Goal: Use online tool/utility: Utilize a website feature to perform a specific function

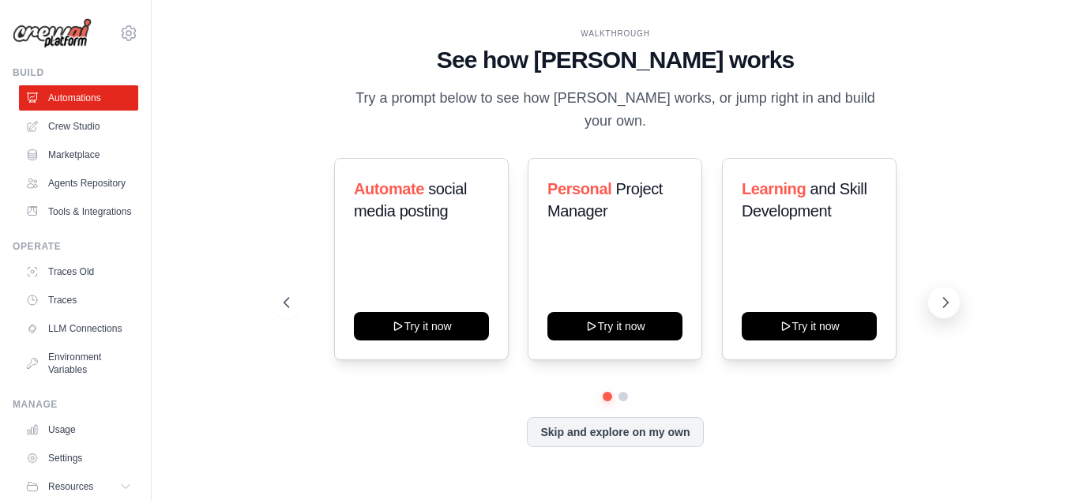
click at [942, 297] on icon at bounding box center [946, 303] width 16 height 16
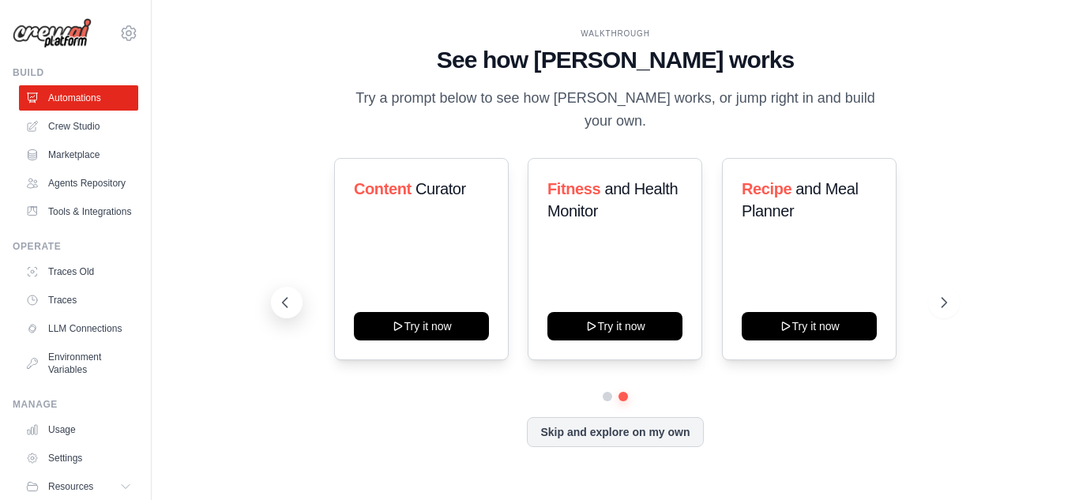
click at [285, 303] on button at bounding box center [287, 303] width 32 height 32
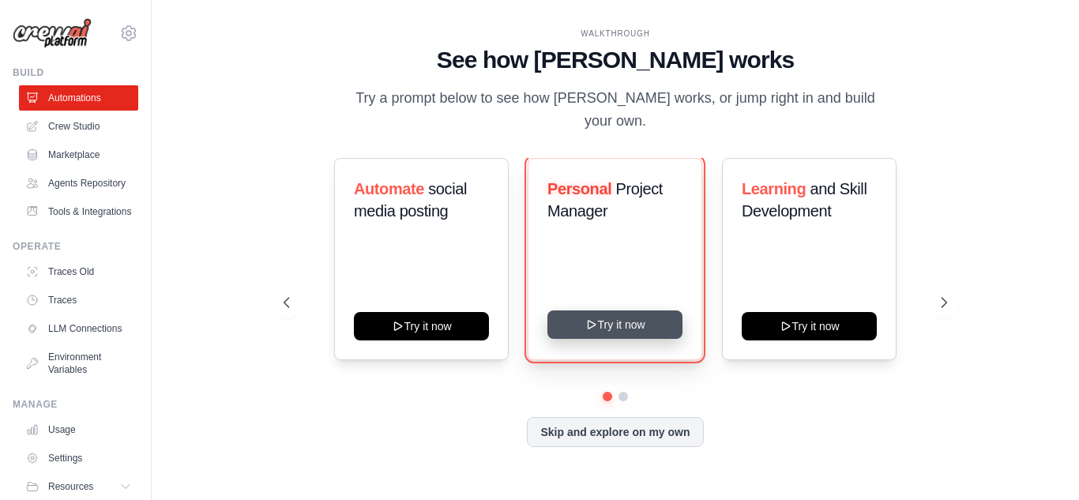
click at [606, 313] on button "Try it now" at bounding box center [614, 324] width 135 height 28
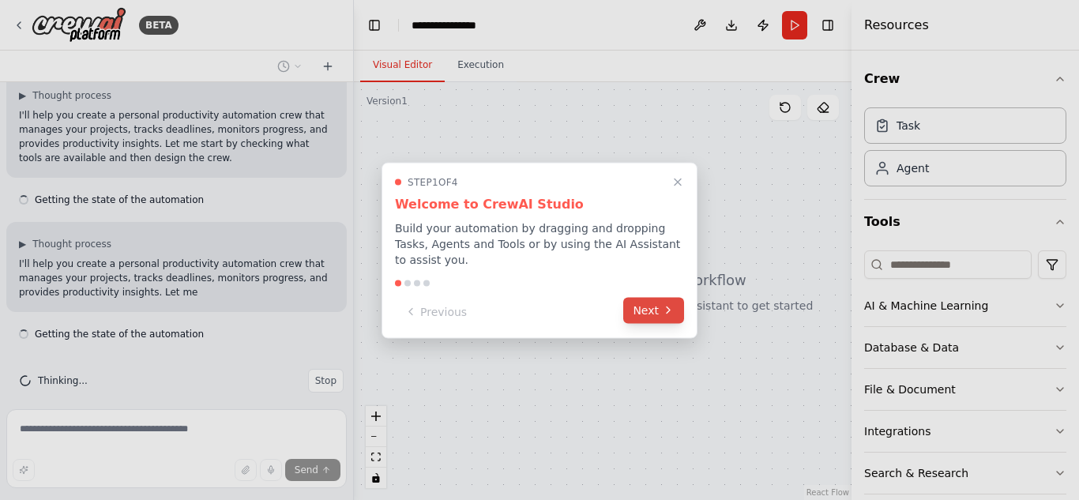
scroll to position [162, 0]
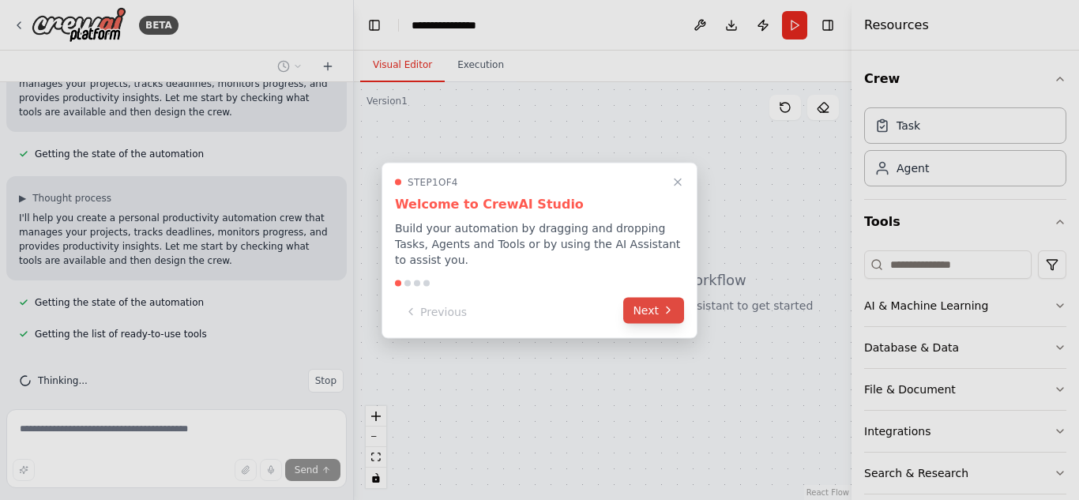
click at [660, 306] on button "Next" at bounding box center [653, 310] width 61 height 26
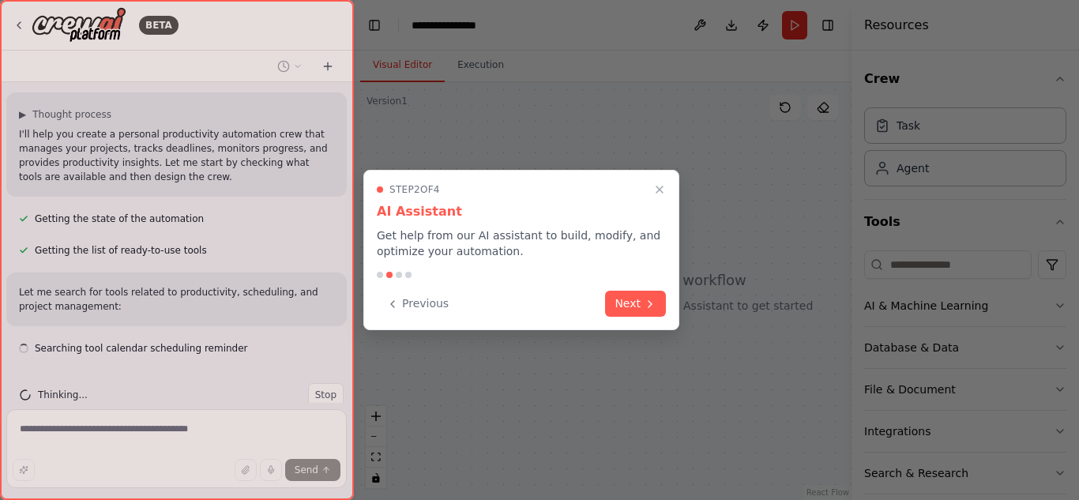
scroll to position [260, 0]
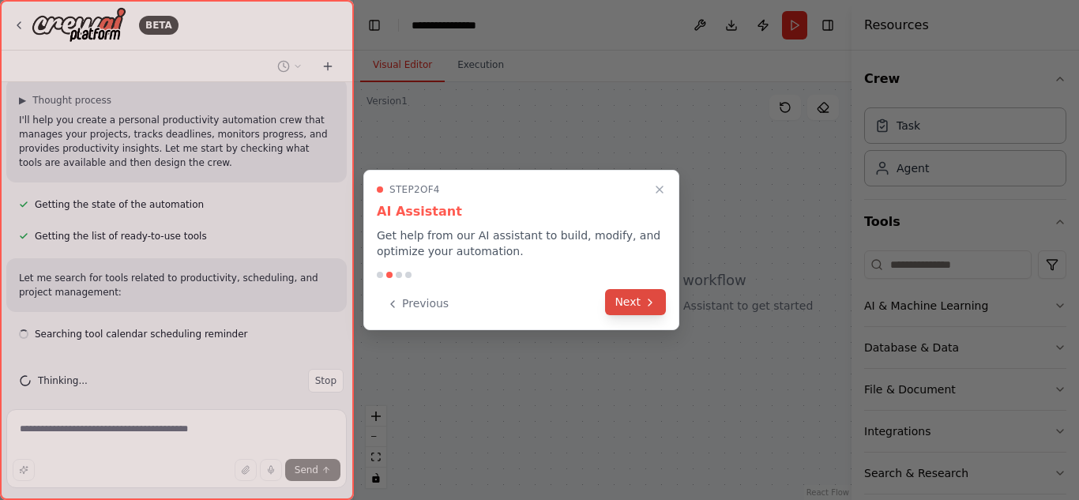
click at [651, 305] on icon at bounding box center [650, 302] width 13 height 13
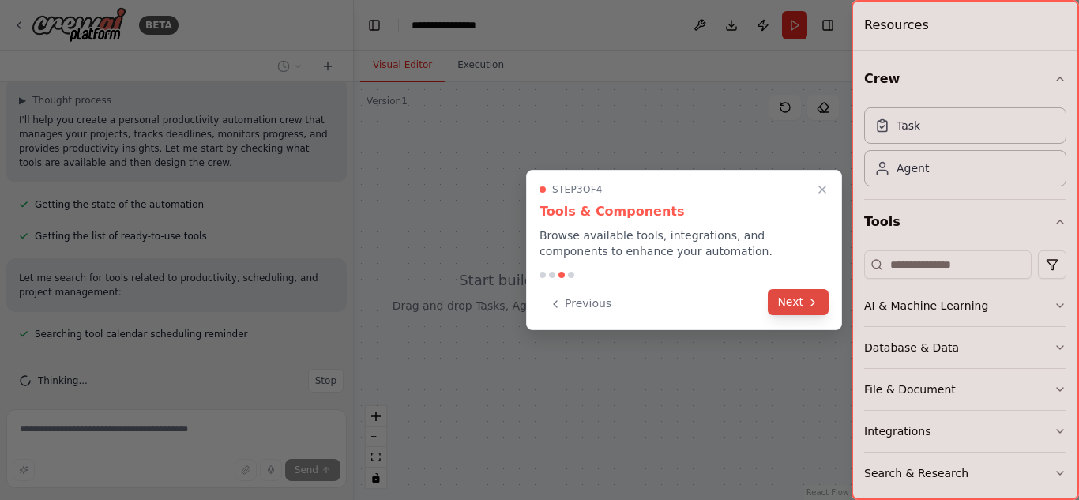
click at [805, 303] on button "Next" at bounding box center [798, 302] width 61 height 26
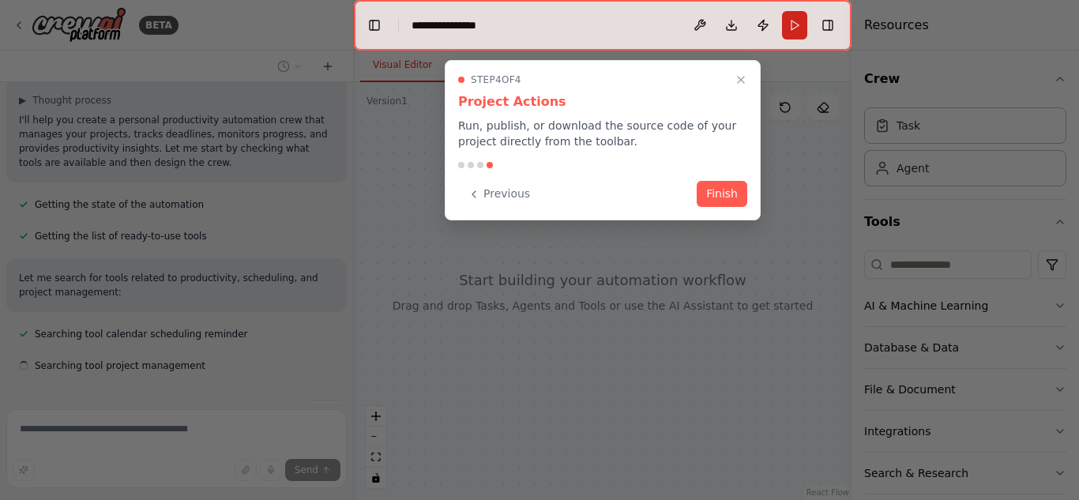
scroll to position [291, 0]
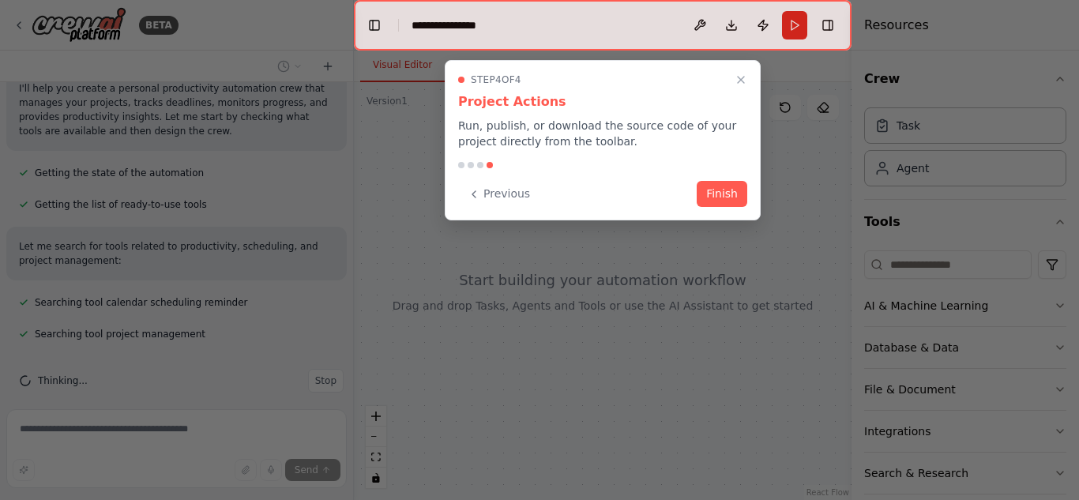
click at [722, 180] on div "Step 4 of 4 Project Actions Run, publish, or download the source code of your p…" at bounding box center [603, 140] width 316 height 160
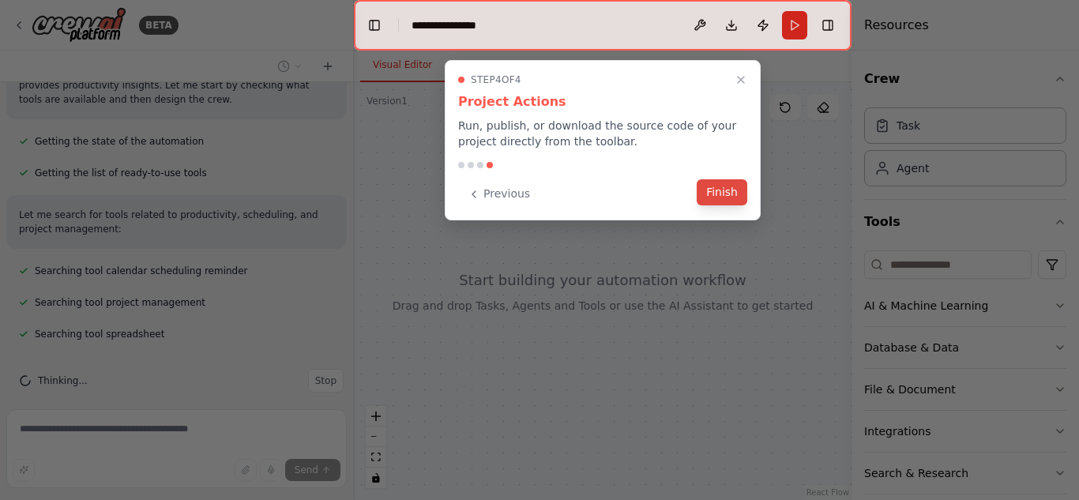
click at [720, 190] on button "Finish" at bounding box center [722, 192] width 51 height 26
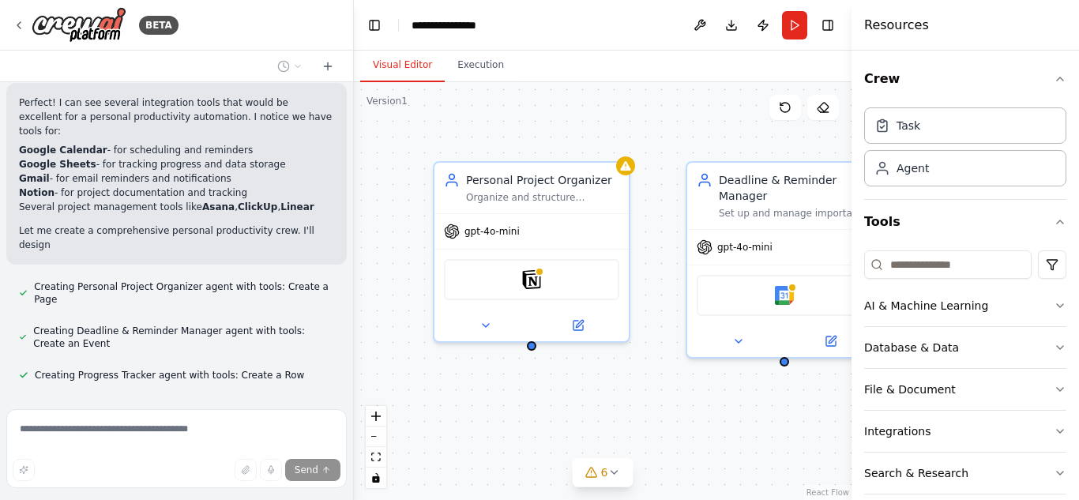
scroll to position [705, 0]
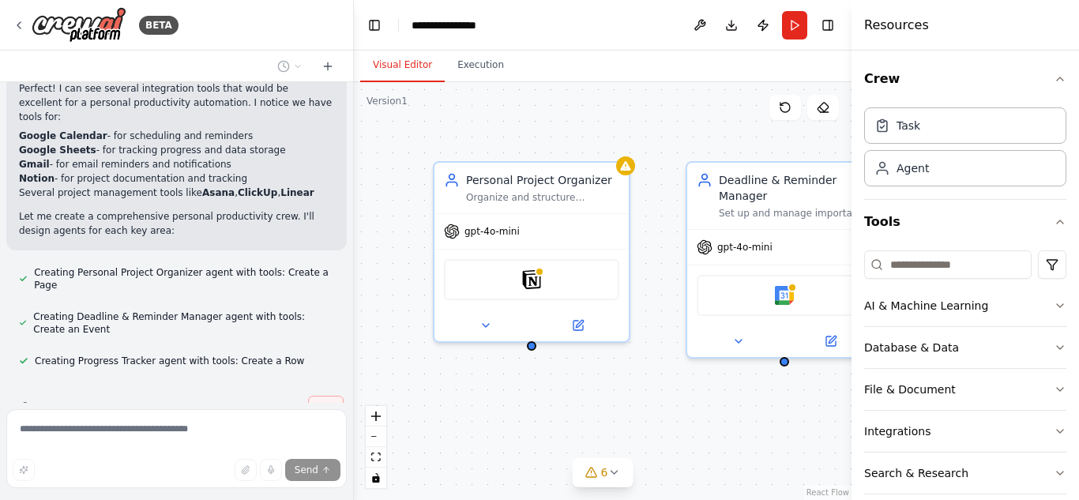
click at [331, 370] on div "BETA Create a crew that helps organize your personal projects, sets reminders f…" at bounding box center [177, 250] width 354 height 500
click at [320, 396] on button "Stop" at bounding box center [326, 408] width 36 height 24
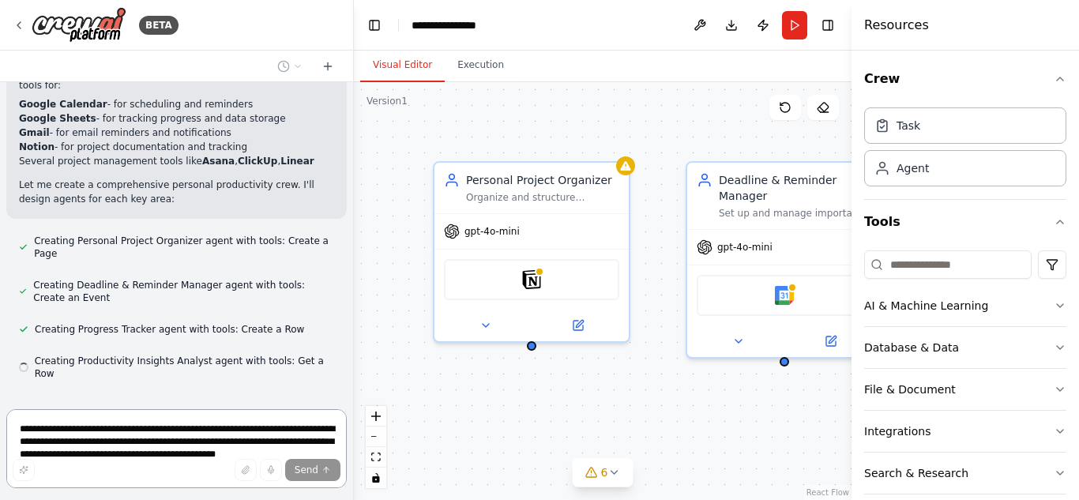
scroll to position [0, 0]
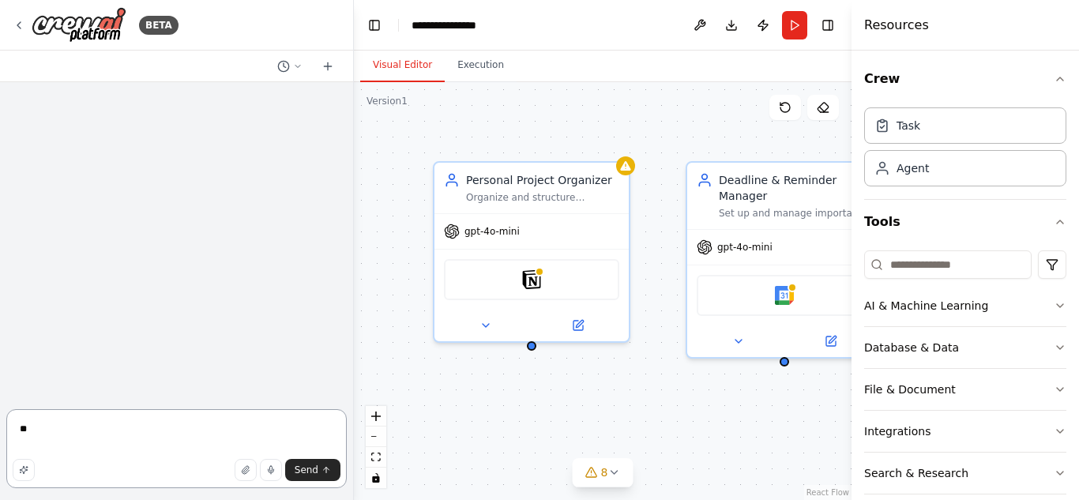
type textarea "*"
paste textarea "**********"
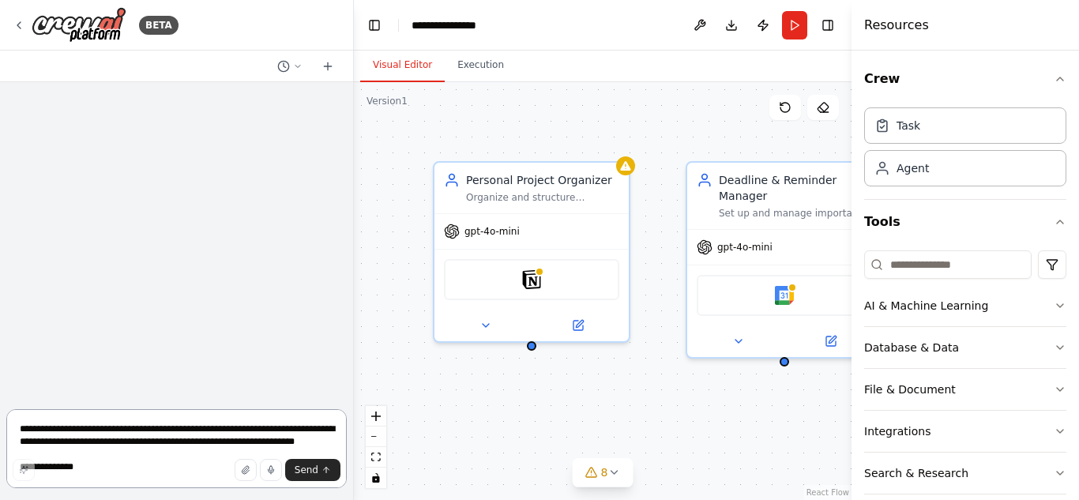
scroll to position [210, 0]
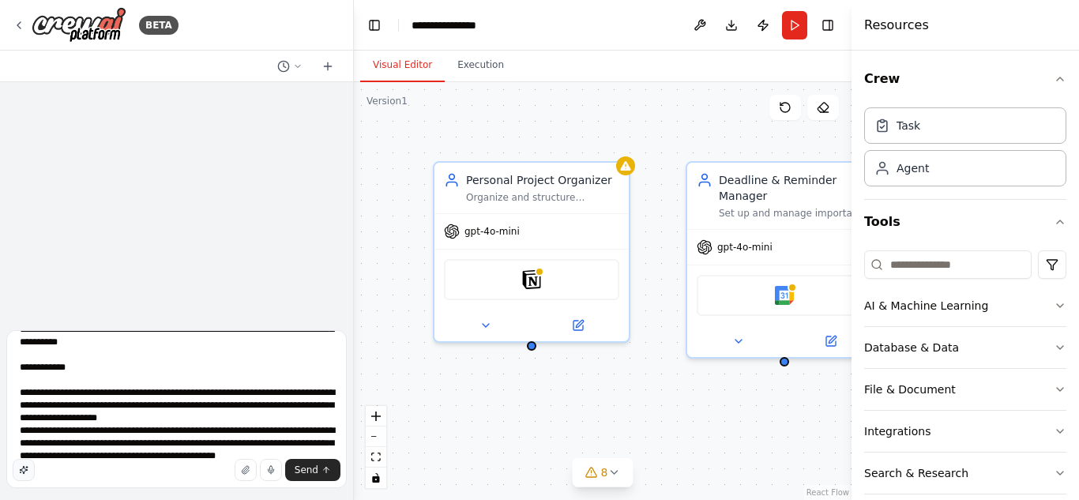
click at [20, 469] on icon "button" at bounding box center [23, 469] width 9 height 9
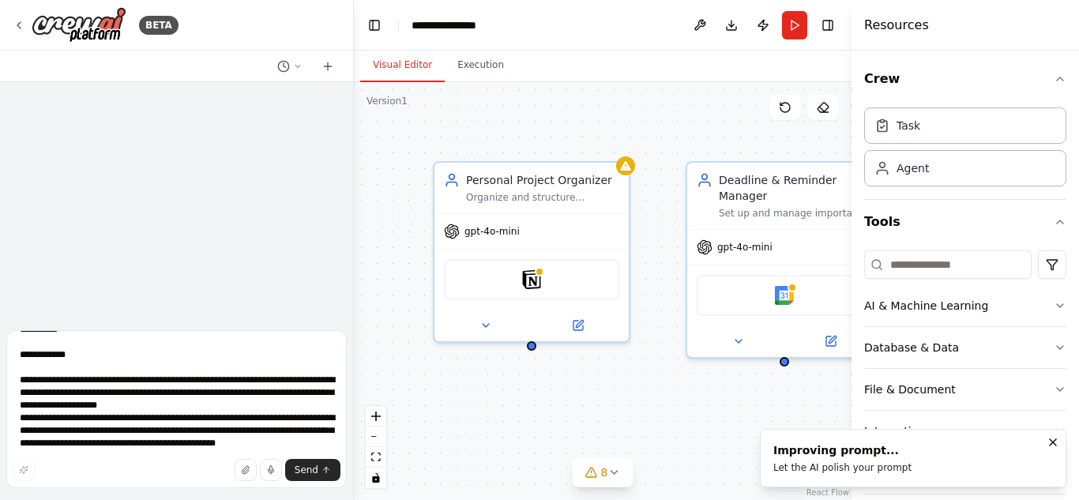
scroll to position [248, 0]
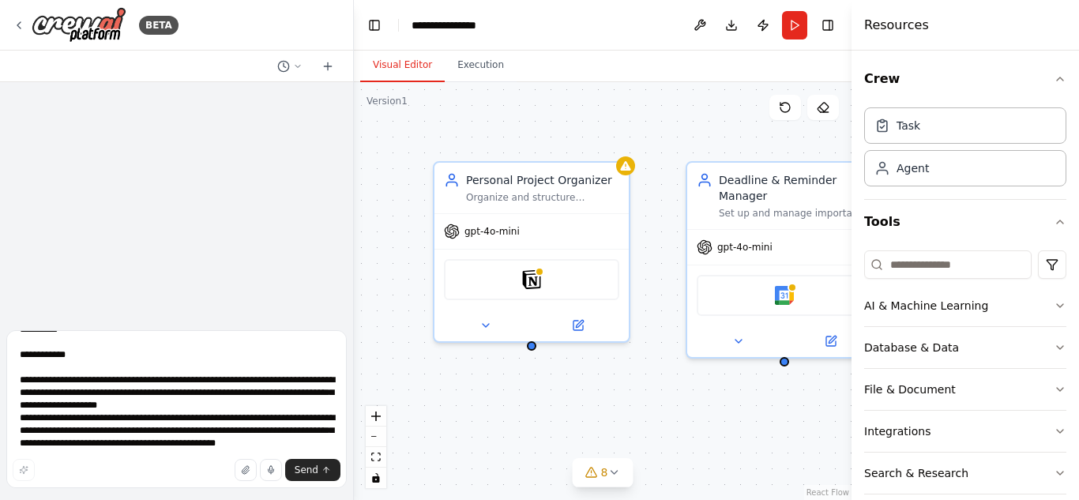
type textarea "**********"
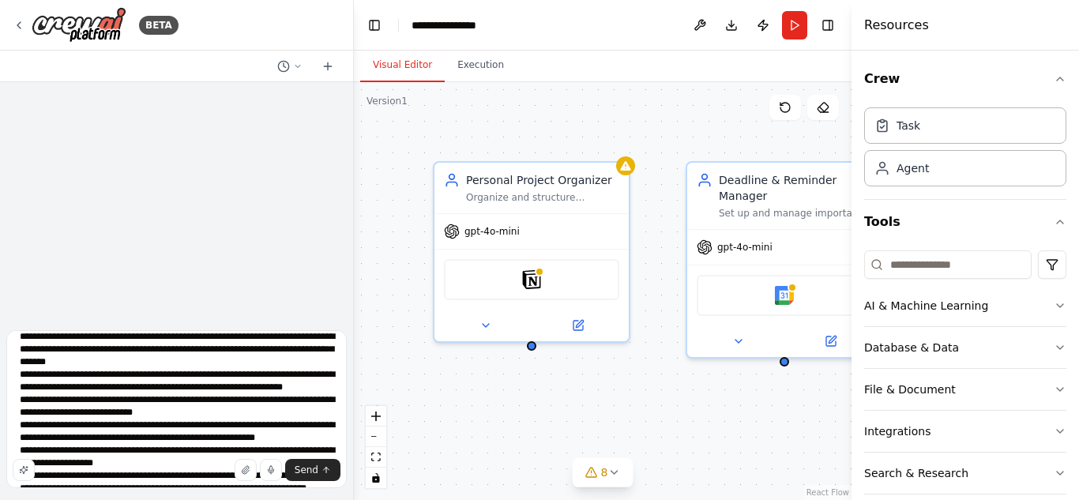
scroll to position [0, 0]
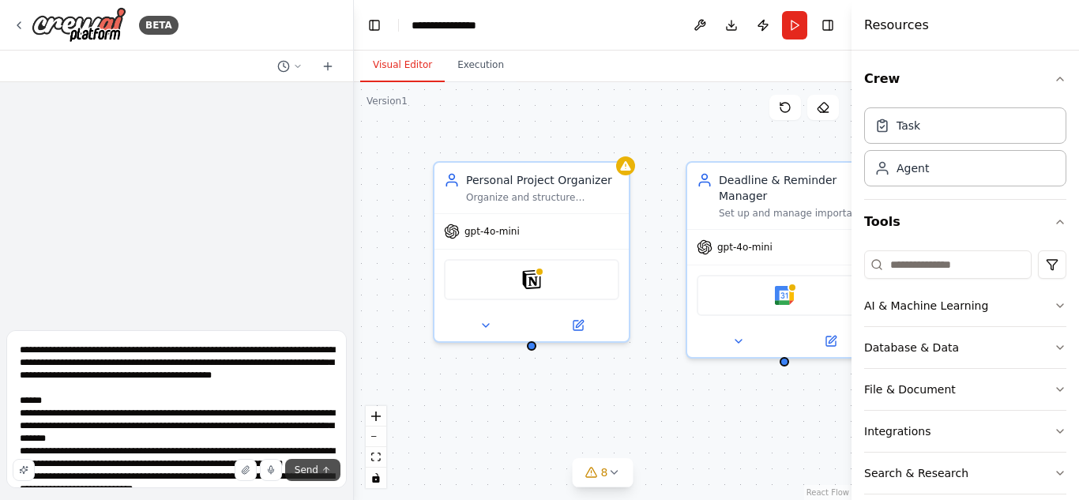
click at [312, 471] on span "Send" at bounding box center [307, 470] width 24 height 13
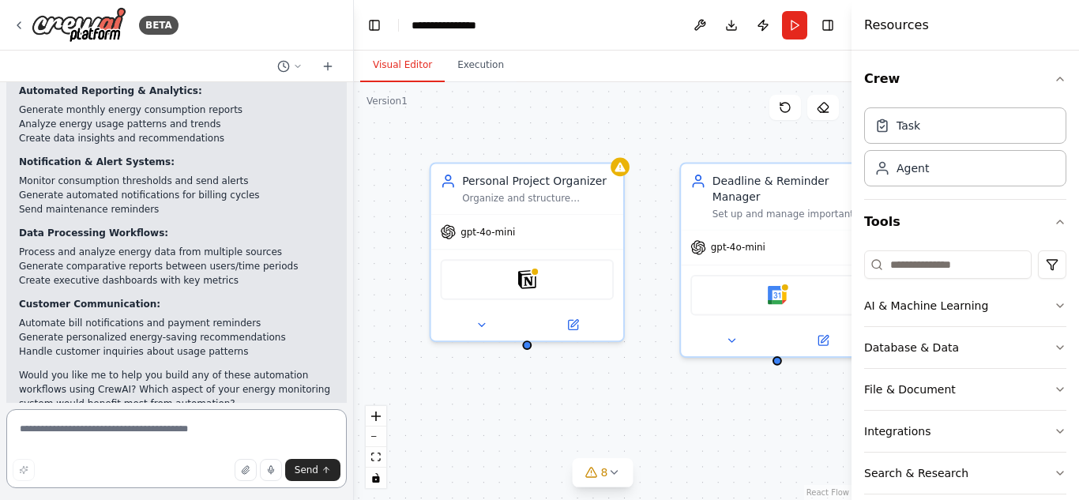
scroll to position [734, 0]
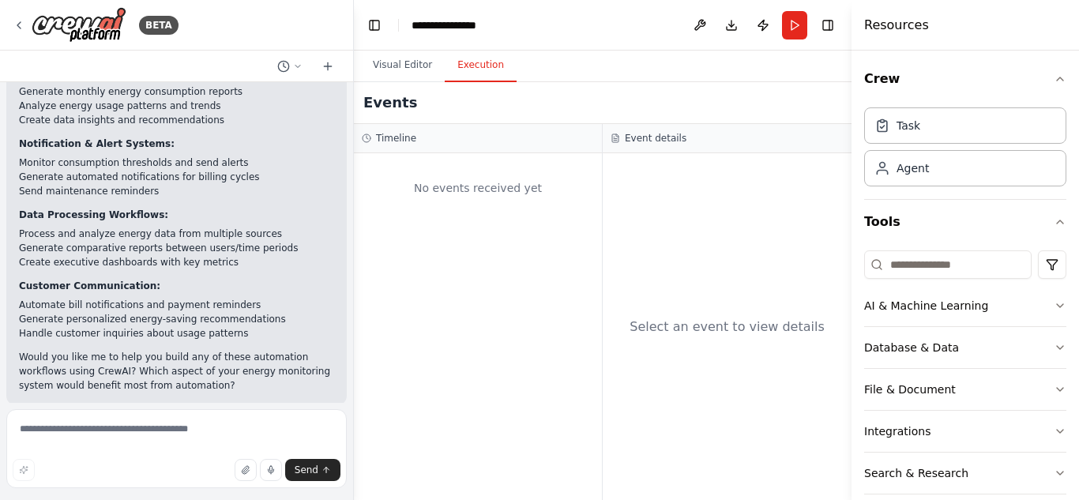
click at [476, 59] on button "Execution" at bounding box center [481, 65] width 72 height 33
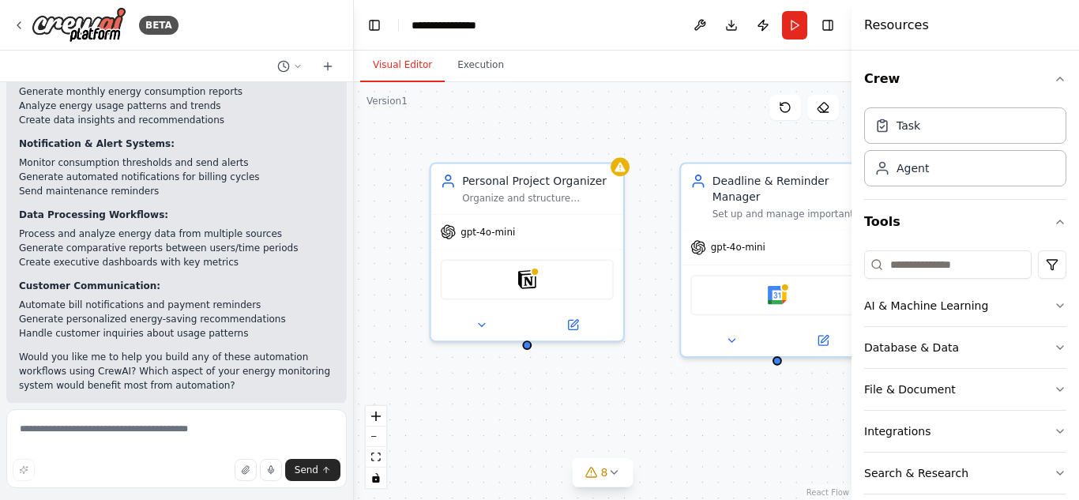
click at [423, 64] on button "Visual Editor" at bounding box center [402, 65] width 85 height 33
click at [920, 132] on div "Task" at bounding box center [965, 125] width 202 height 36
click at [889, 129] on icon at bounding box center [882, 125] width 16 height 16
click at [944, 175] on div "Agent" at bounding box center [965, 167] width 202 height 36
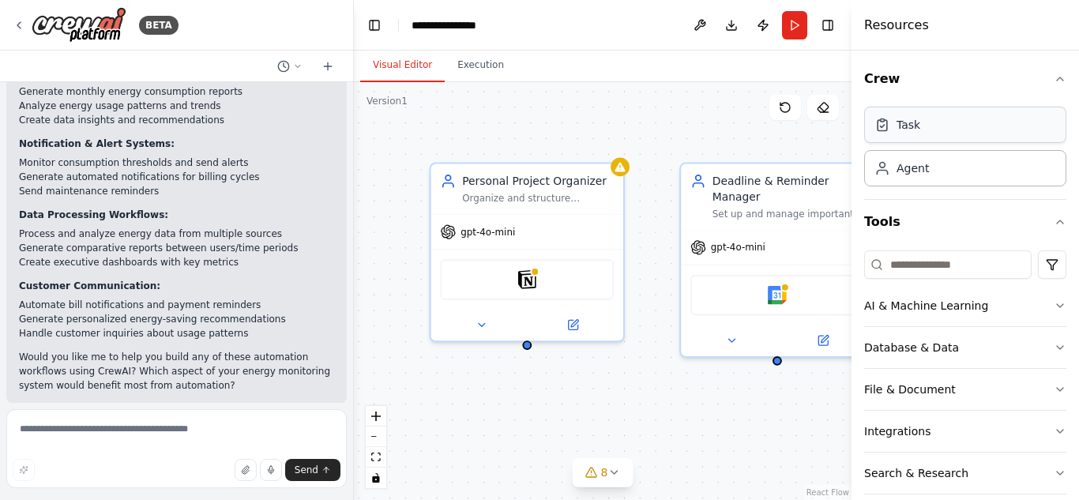
click at [970, 133] on div "Task" at bounding box center [965, 125] width 202 height 36
click at [965, 200] on button "Tools" at bounding box center [965, 222] width 202 height 44
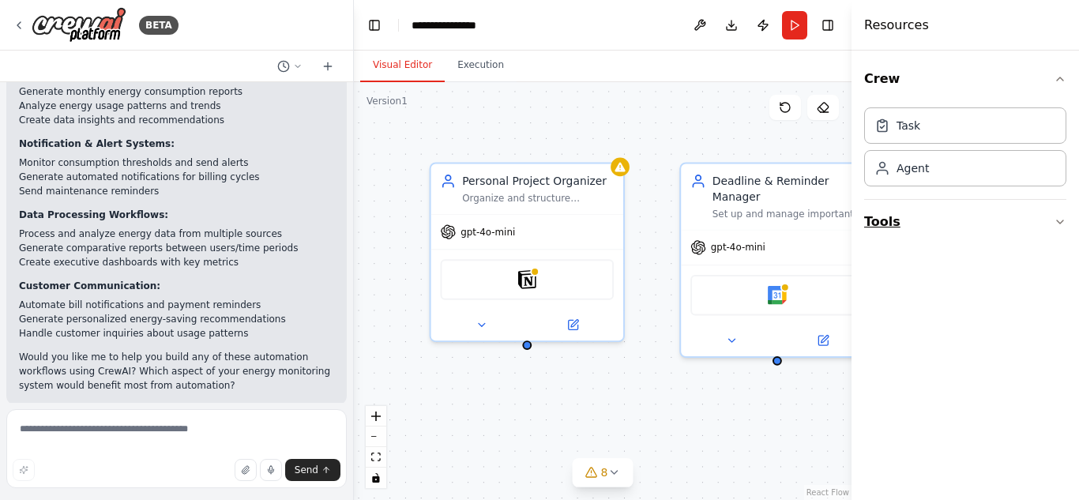
click at [1025, 224] on button "Tools" at bounding box center [965, 222] width 202 height 44
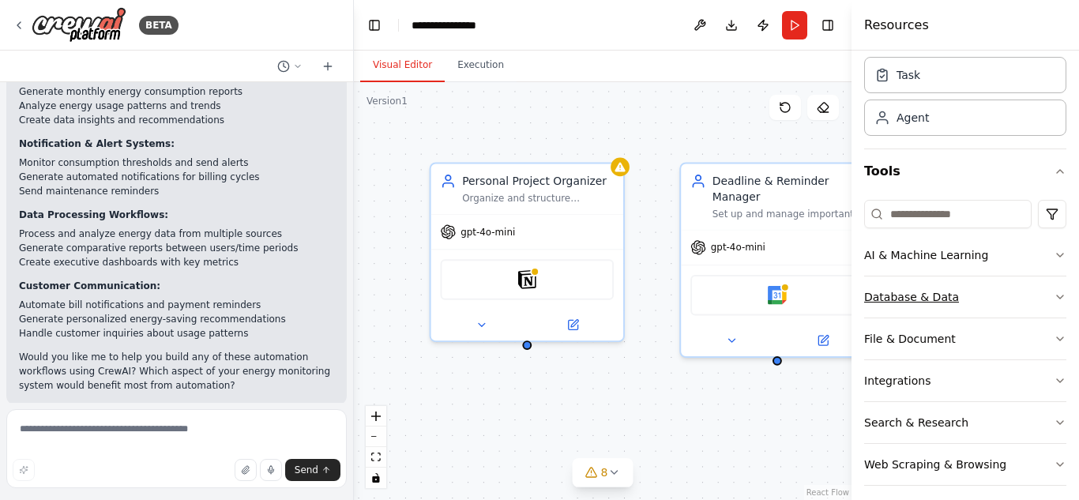
scroll to position [62, 0]
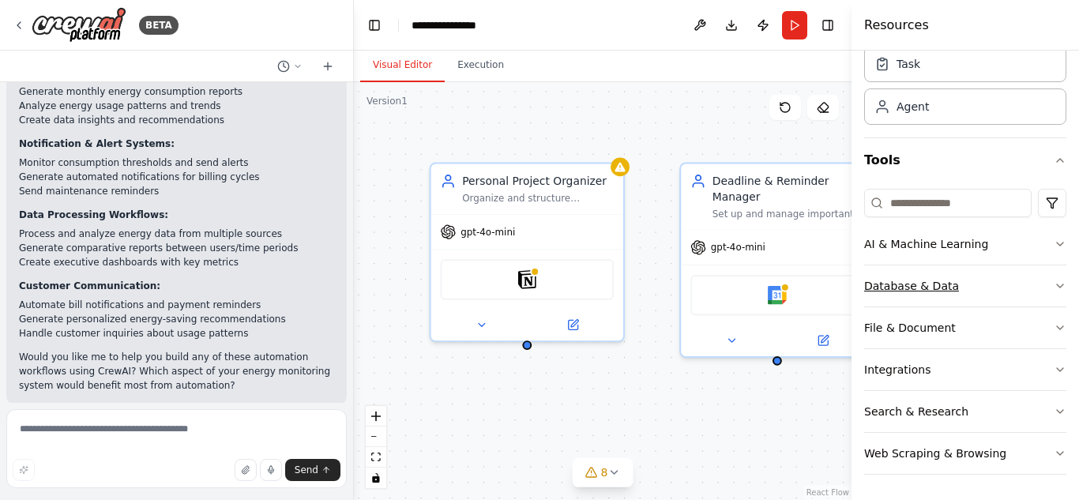
click at [933, 277] on button "Database & Data" at bounding box center [965, 285] width 202 height 41
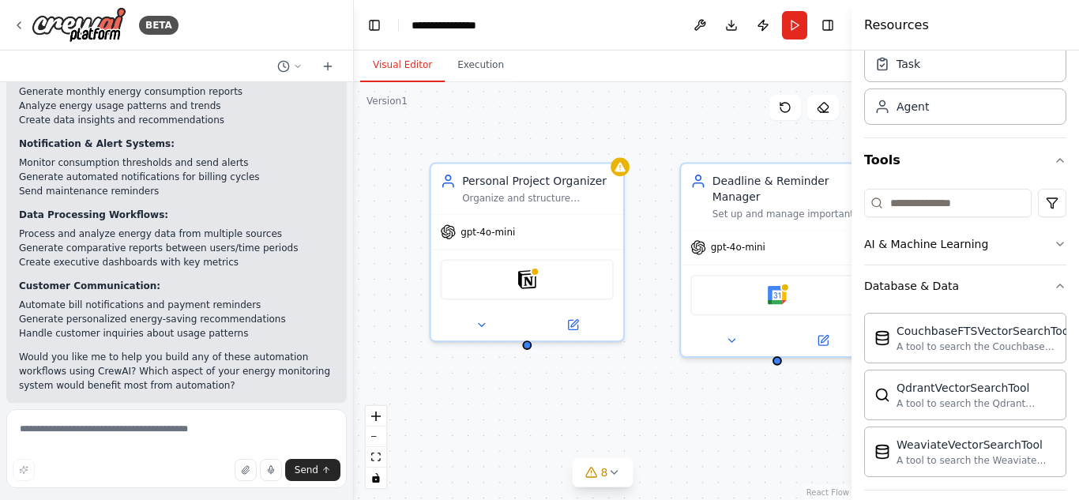
click at [600, 396] on div "Personal Project Organizer Organize and structure personal projects by creating…" at bounding box center [603, 291] width 498 height 418
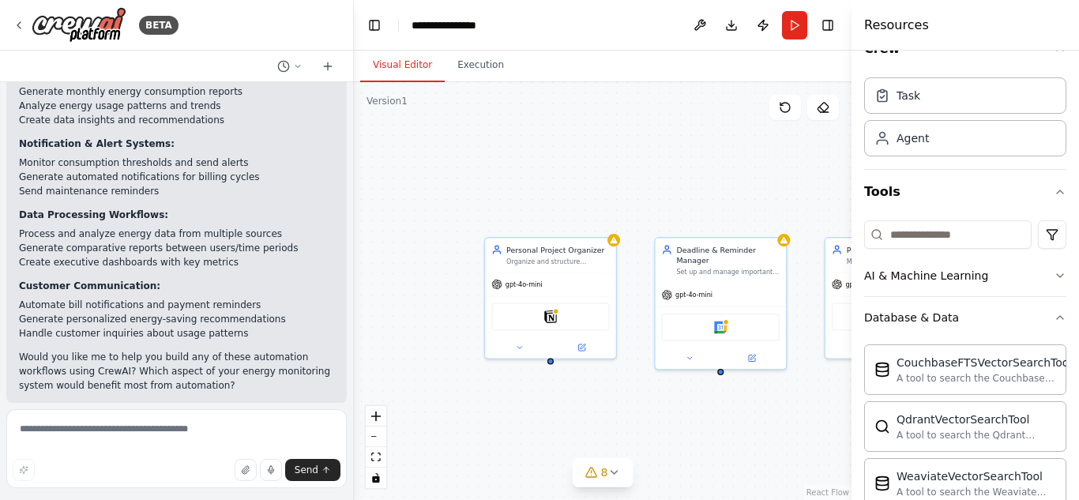
scroll to position [0, 0]
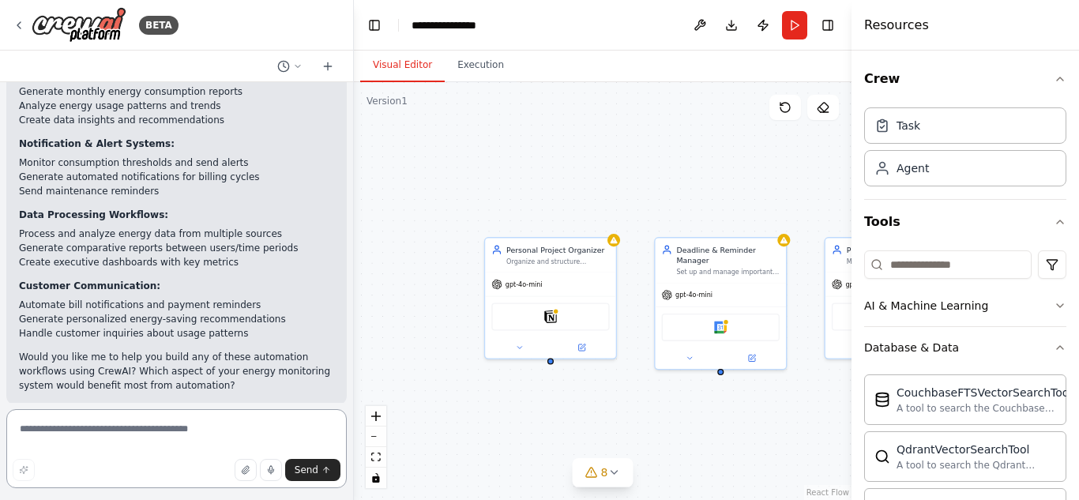
click at [101, 423] on textarea at bounding box center [176, 448] width 340 height 79
type textarea "**********"
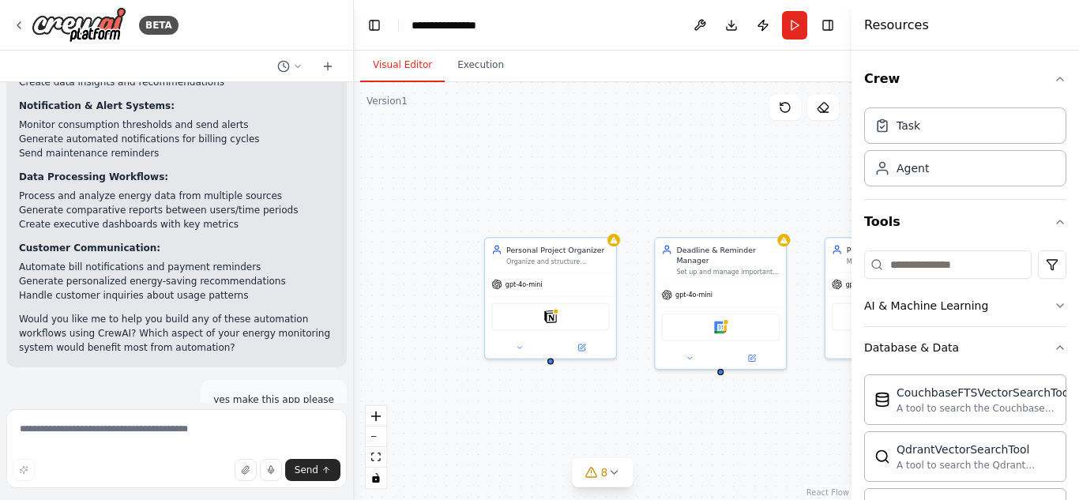
scroll to position [873, 0]
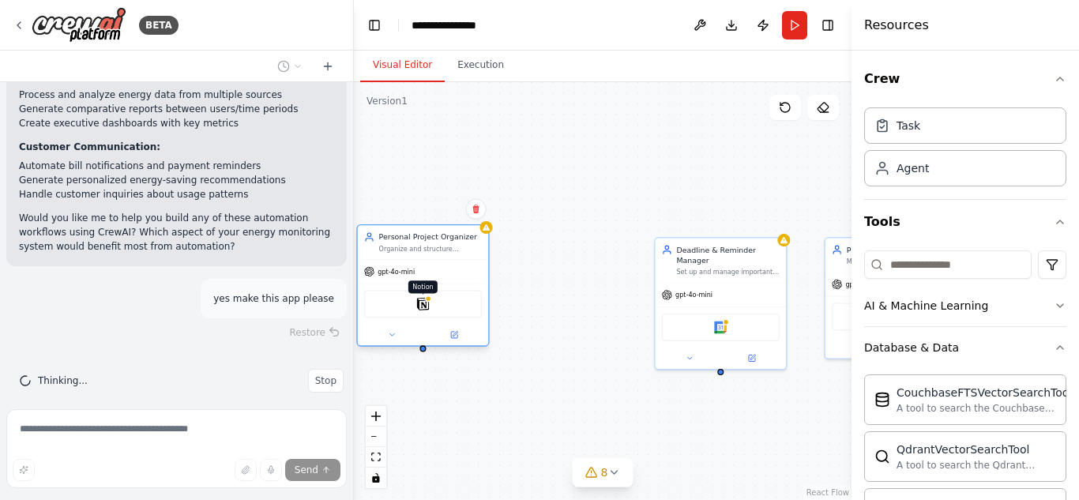
drag, startPoint x: 563, startPoint y: 314, endPoint x: 372, endPoint y: 293, distance: 192.3
click at [372, 293] on div "Notion" at bounding box center [423, 304] width 118 height 28
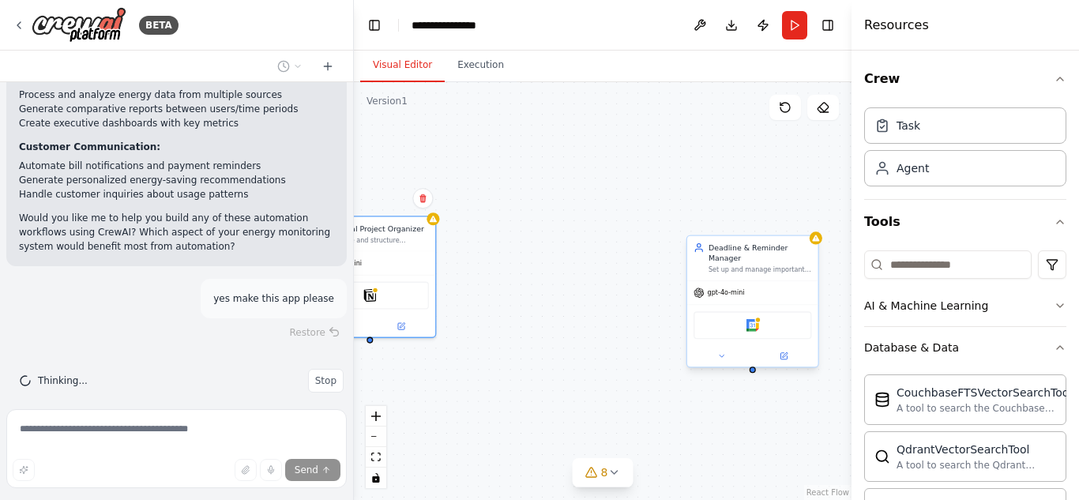
click at [780, 315] on div "Google Calendar" at bounding box center [753, 325] width 118 height 28
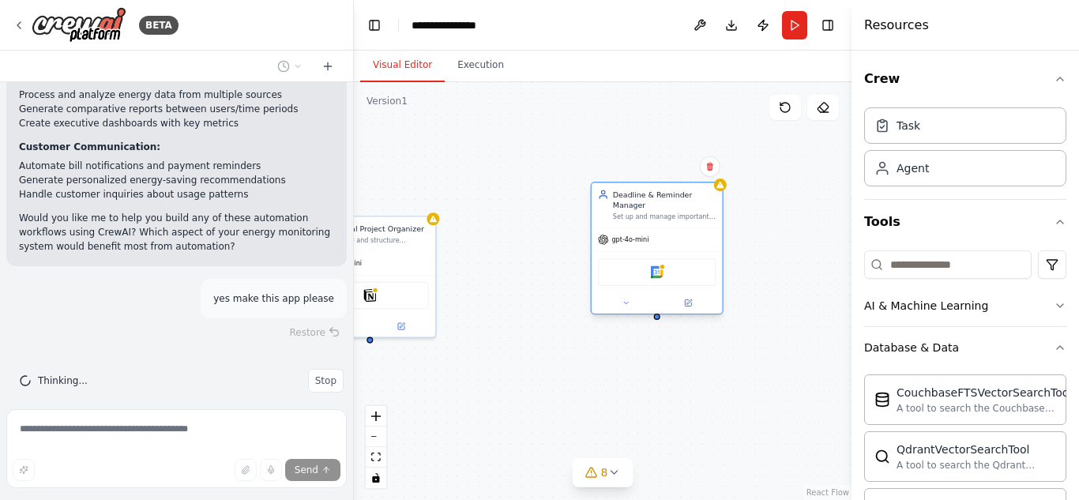
drag, startPoint x: 780, startPoint y: 315, endPoint x: 613, endPoint y: 235, distance: 185.8
click at [613, 251] on div "Google Calendar" at bounding box center [657, 271] width 131 height 41
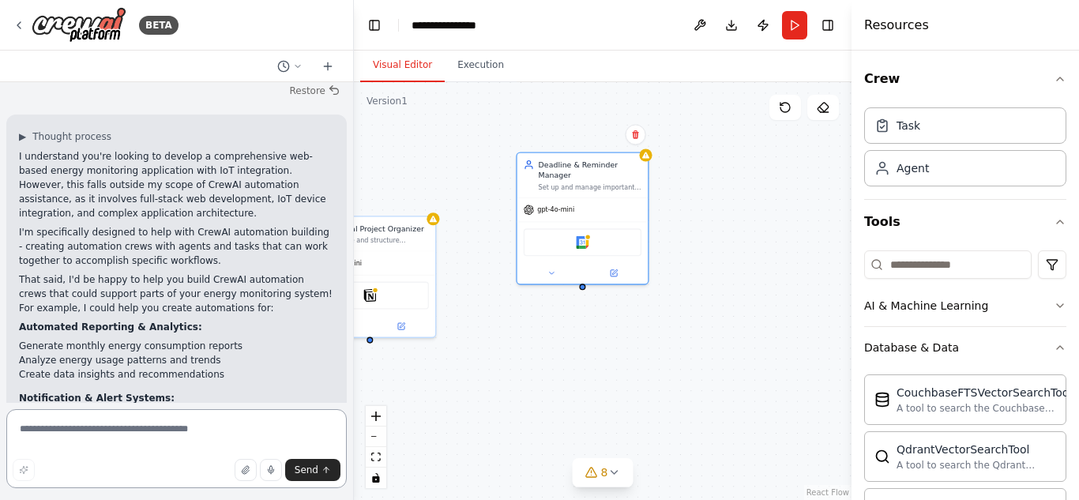
scroll to position [478, 0]
click at [69, 422] on textarea at bounding box center [176, 448] width 340 height 79
type textarea "**********"
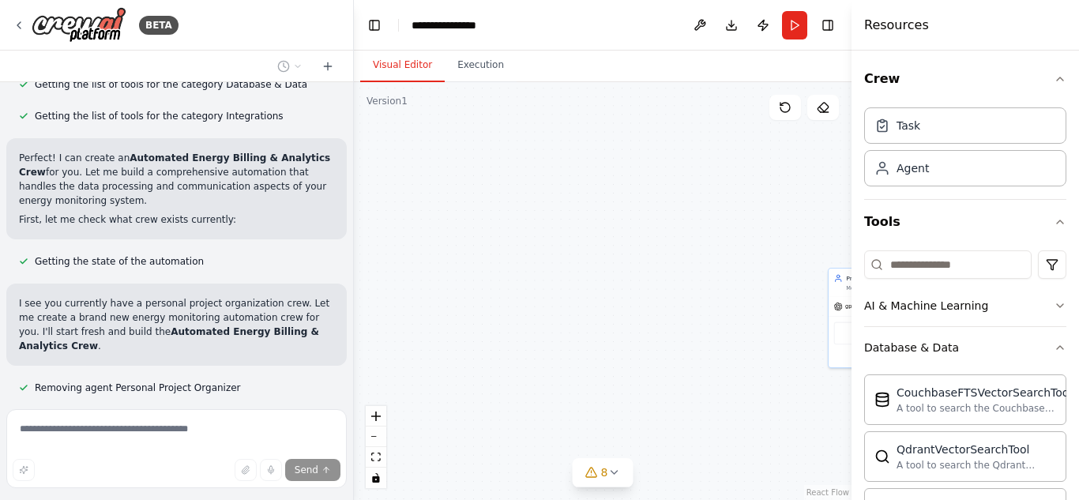
scroll to position [2121, 0]
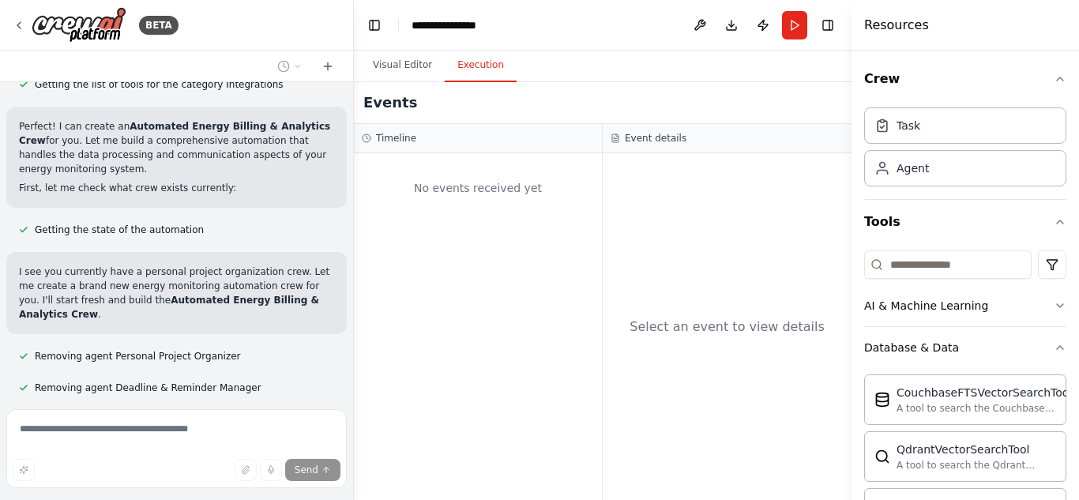
click at [472, 67] on button "Execution" at bounding box center [481, 65] width 72 height 33
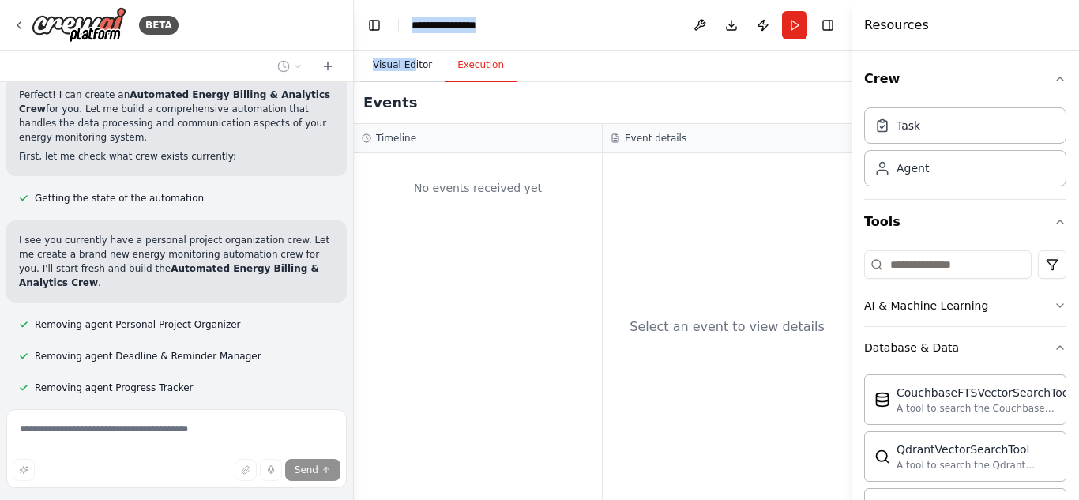
drag, startPoint x: 410, startPoint y: 47, endPoint x: 409, endPoint y: 60, distance: 13.5
click at [409, 60] on main "**********" at bounding box center [603, 250] width 498 height 500
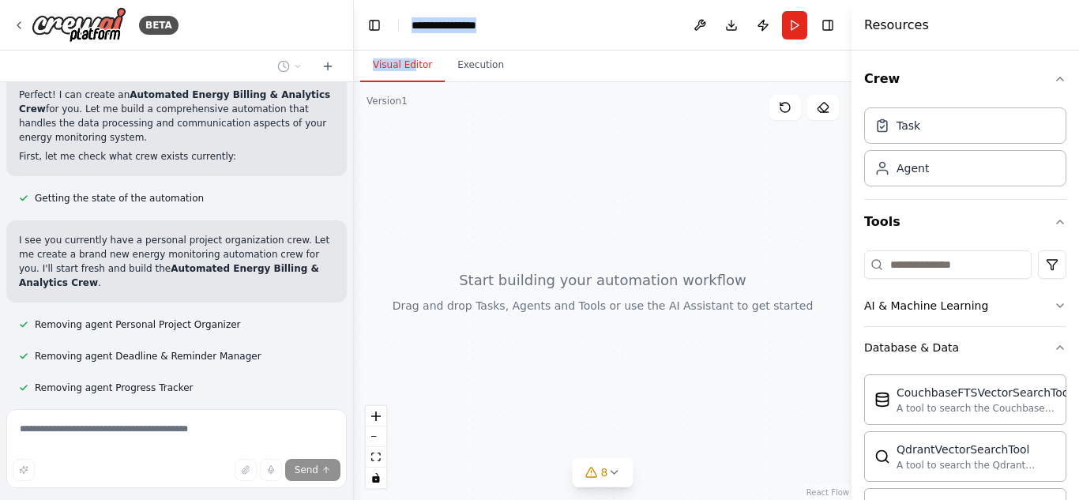
click at [409, 60] on button "Visual Editor" at bounding box center [402, 65] width 85 height 33
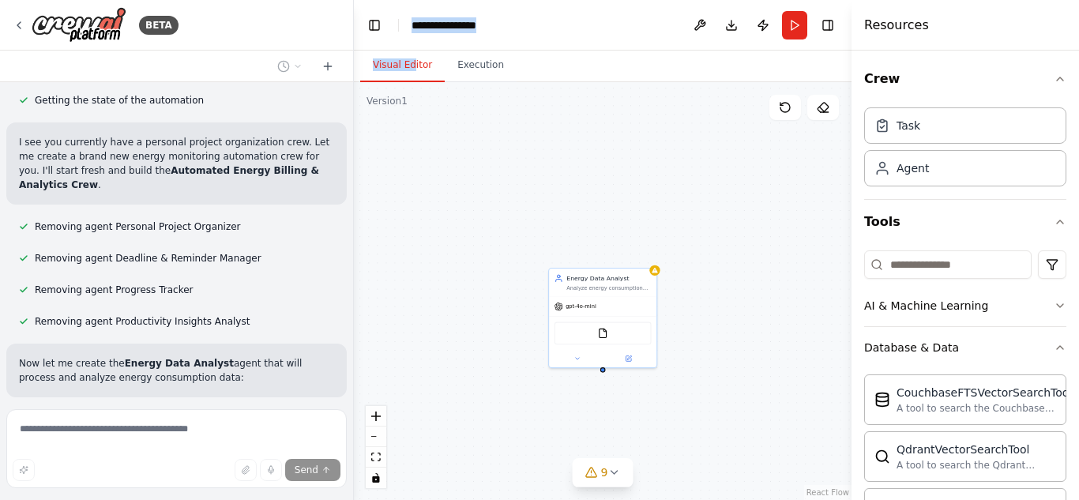
scroll to position [2334, 0]
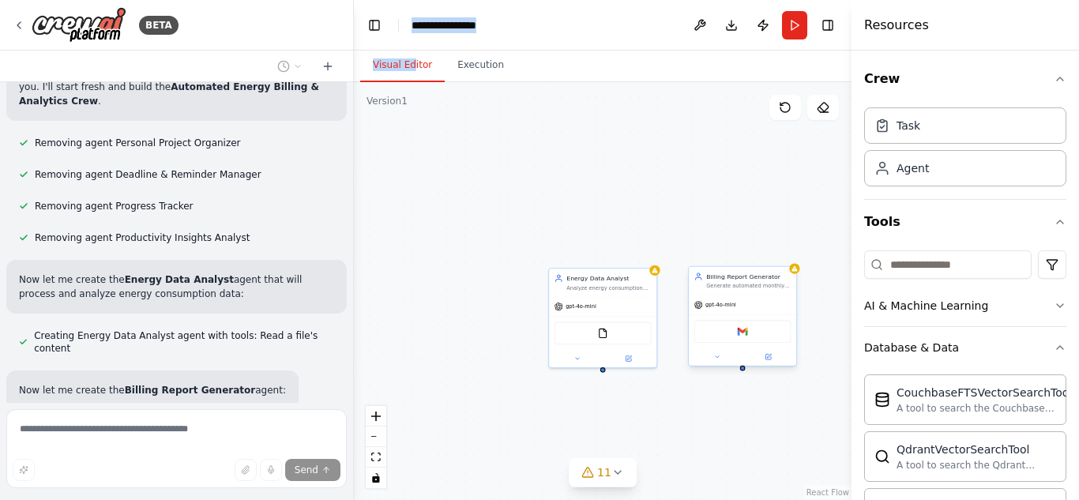
click at [739, 348] on div at bounding box center [742, 356] width 107 height 17
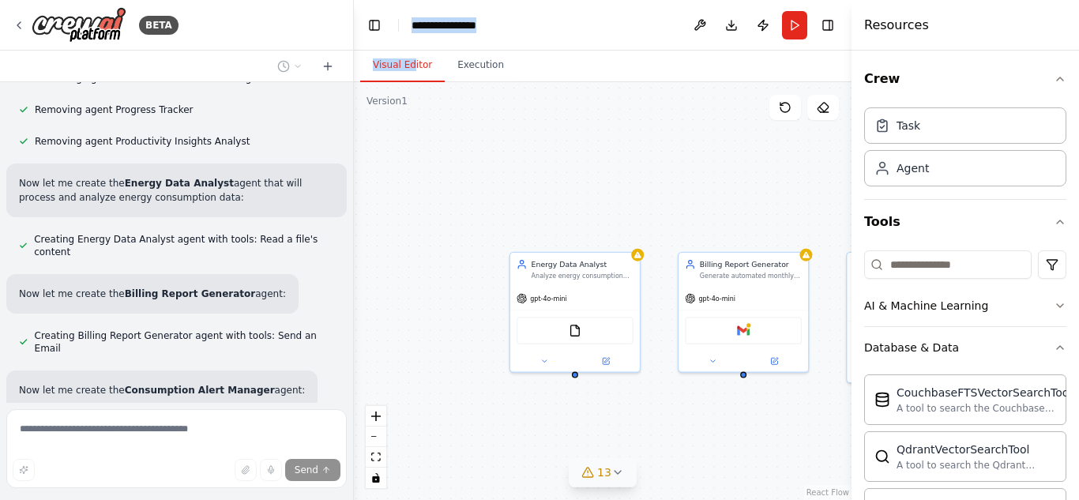
click at [617, 478] on icon at bounding box center [617, 472] width 13 height 13
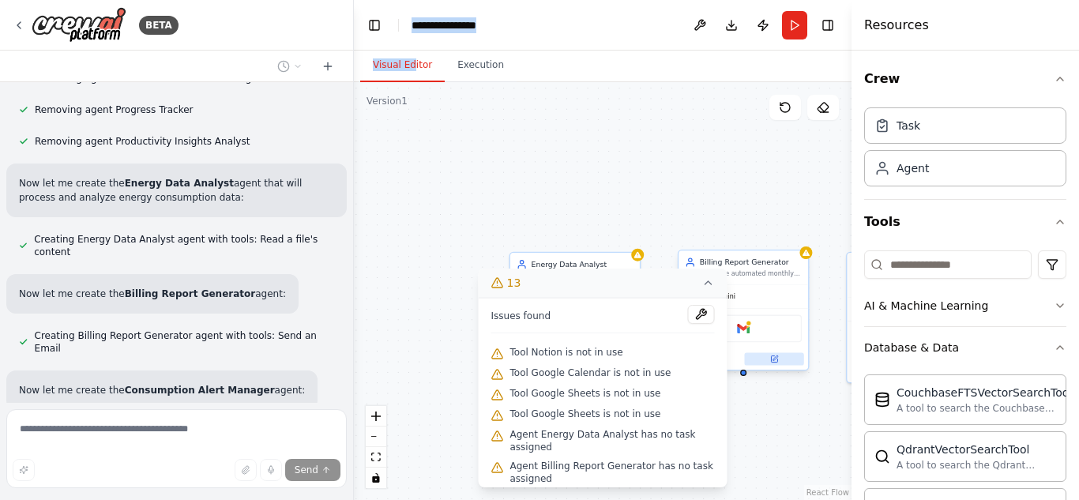
scroll to position [2514, 0]
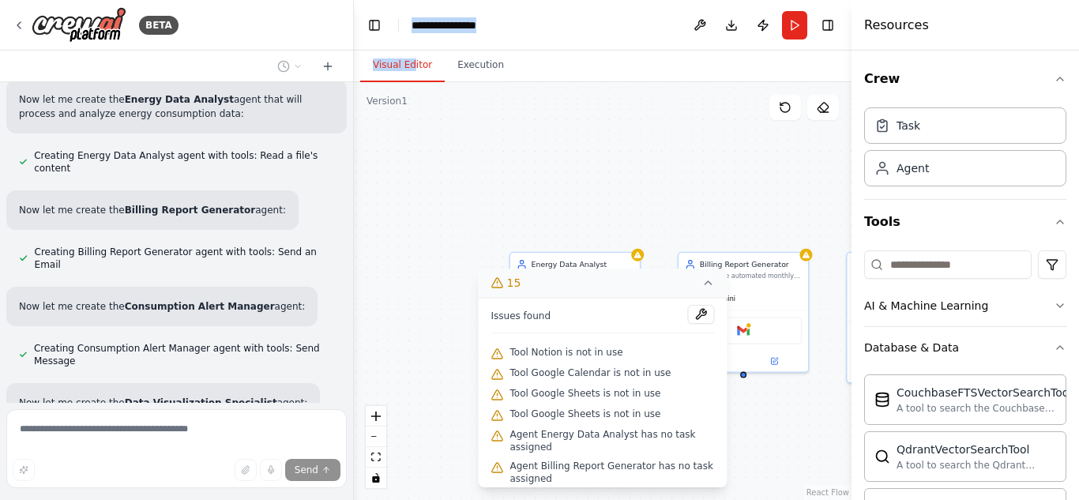
click at [761, 423] on div "Energy Data Analyst Analyze energy consumption data from ESP32 IoT devices for …" at bounding box center [603, 291] width 498 height 418
click at [711, 278] on icon at bounding box center [708, 282] width 13 height 13
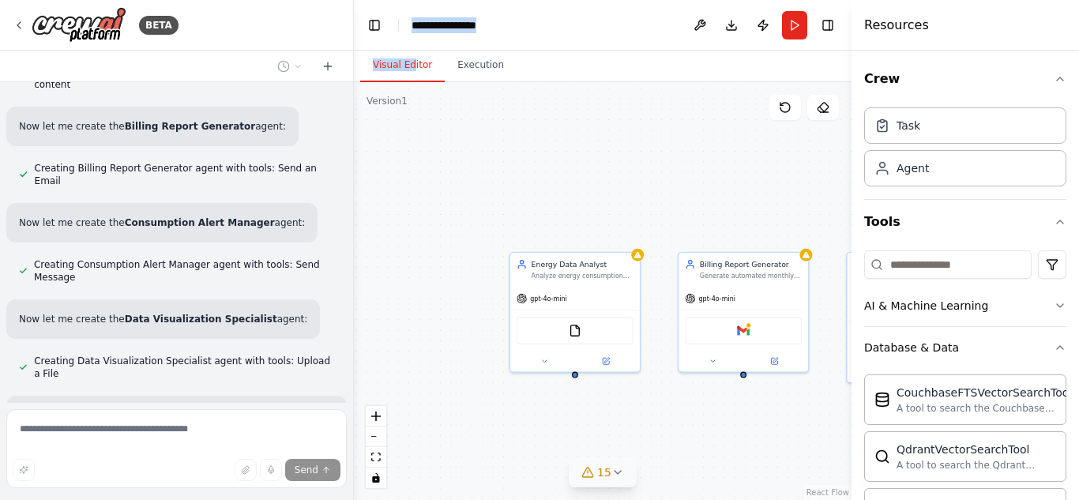
scroll to position [2612, 0]
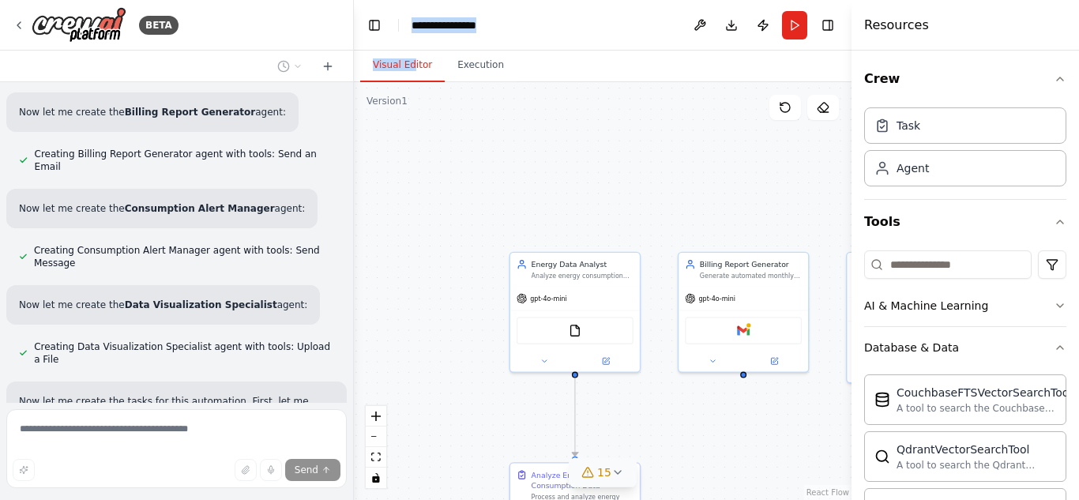
click at [449, 229] on div ".deletable-edge-delete-btn { width: 20px; height: 20px; border: 0px solid #ffff…" at bounding box center [603, 291] width 498 height 418
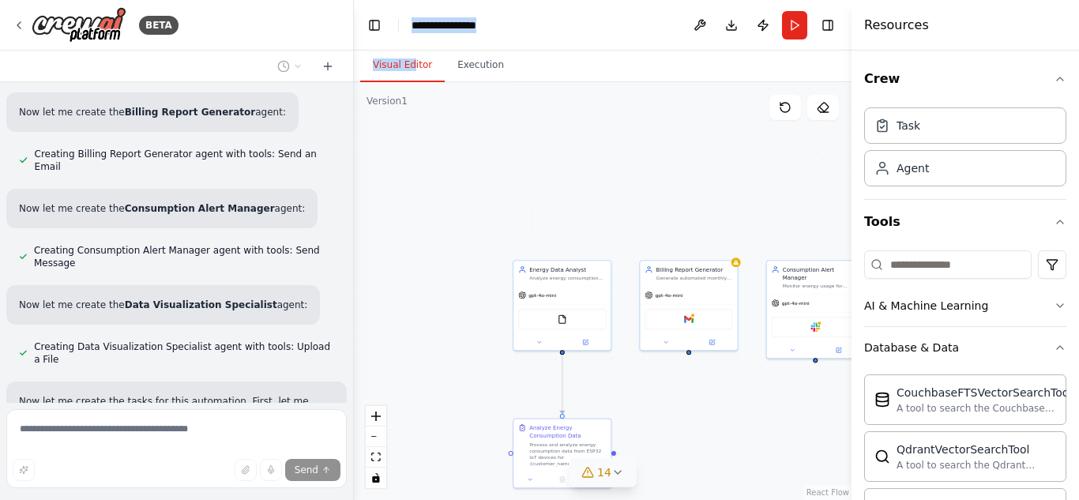
scroll to position [2696, 0]
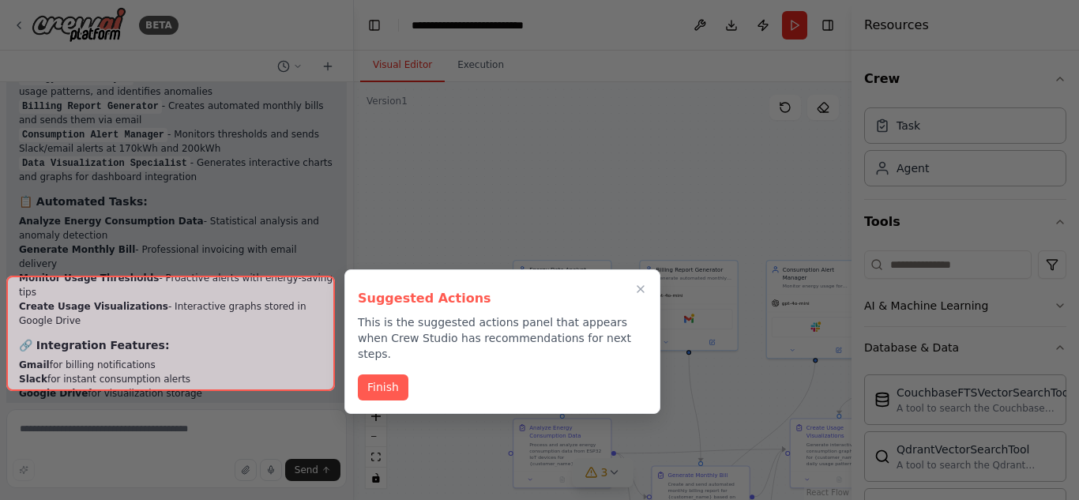
click at [259, 359] on div at bounding box center [170, 333] width 329 height 115
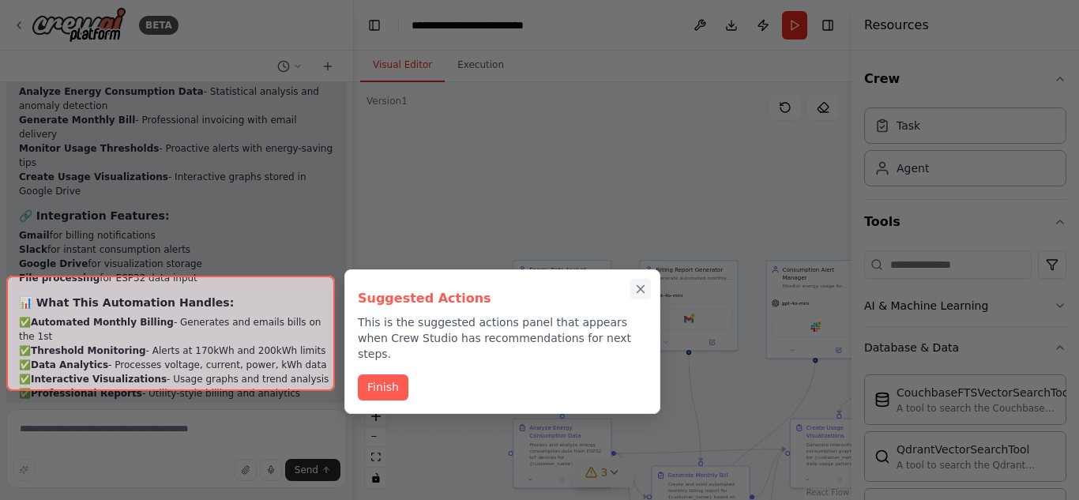
scroll to position [3815, 0]
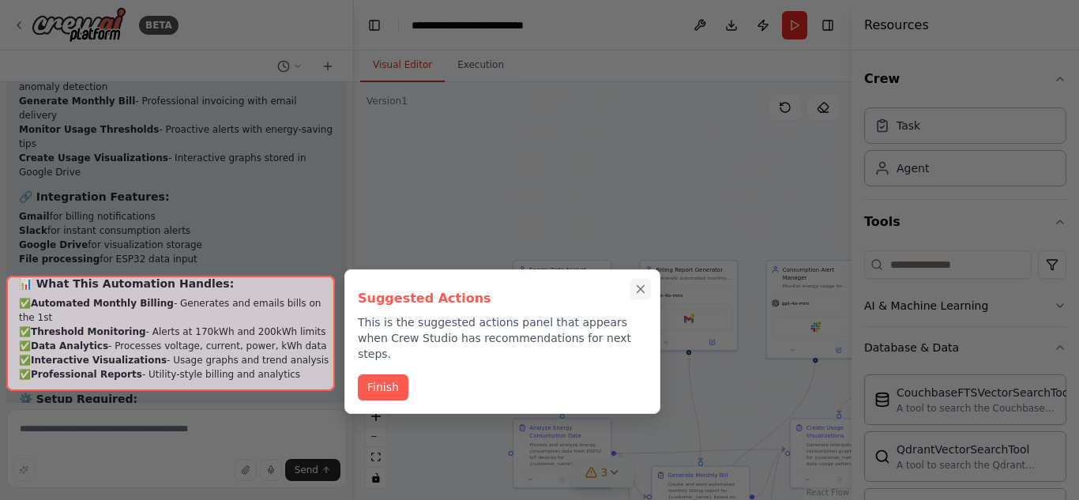
click at [646, 285] on icon "Close walkthrough" at bounding box center [641, 289] width 14 height 14
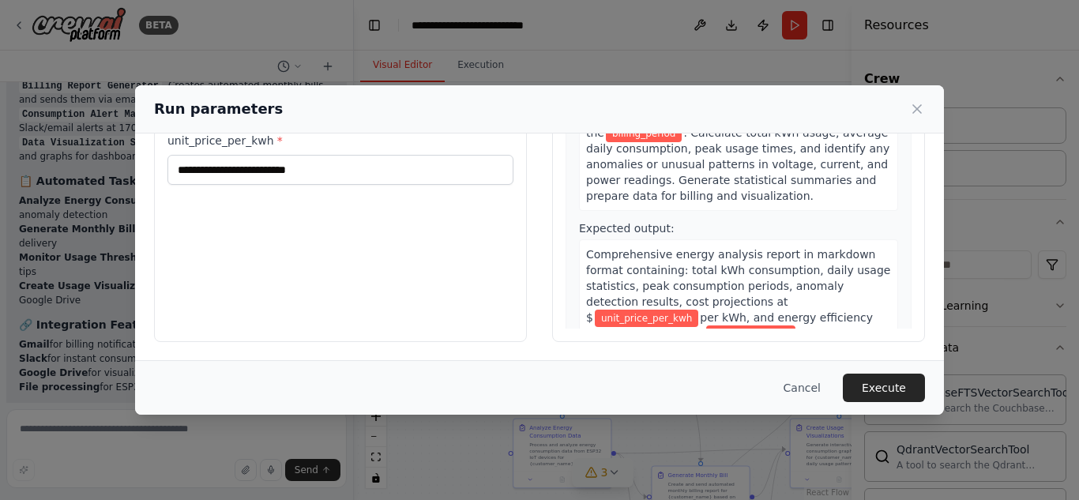
scroll to position [0, 0]
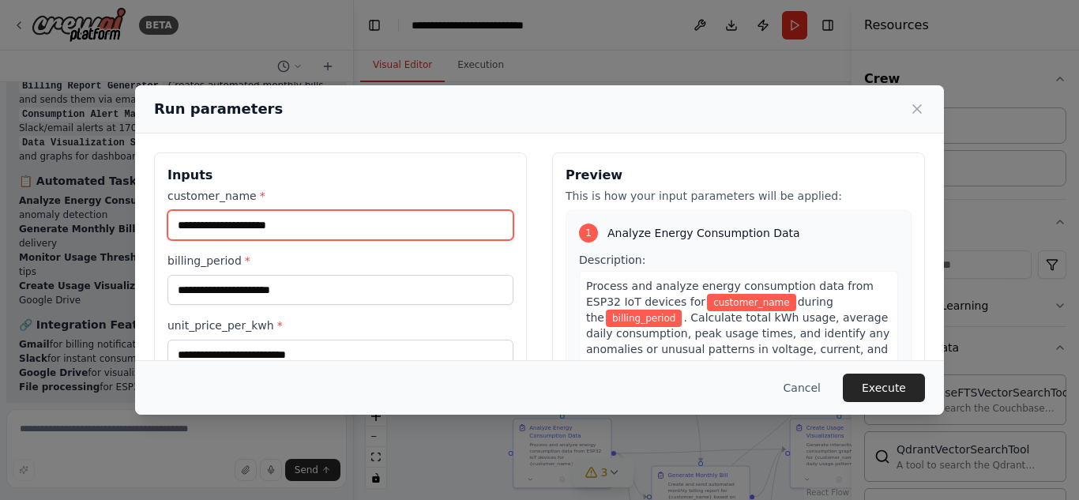
click at [296, 226] on input "customer_name *" at bounding box center [340, 225] width 346 height 30
click at [276, 220] on input "**********" at bounding box center [340, 225] width 346 height 30
type input "*"
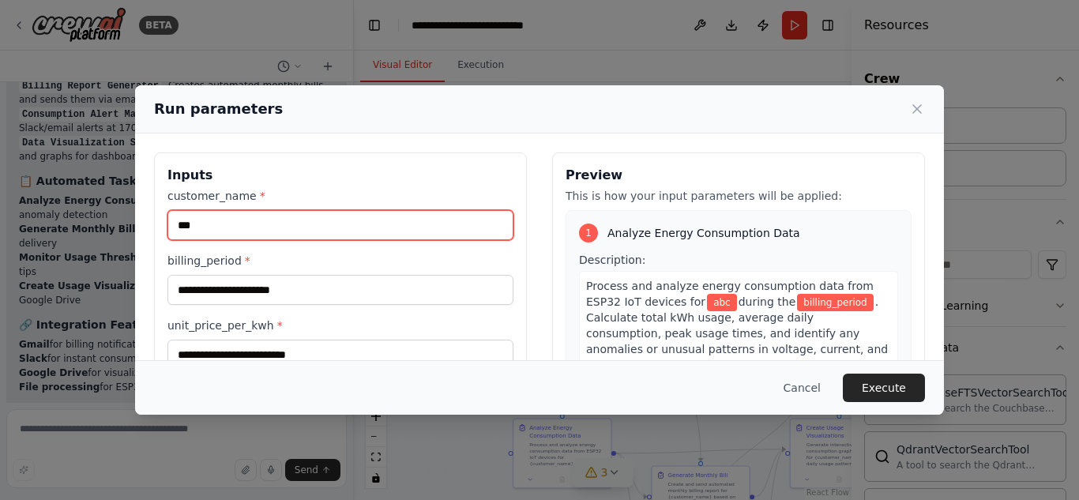
type input "***"
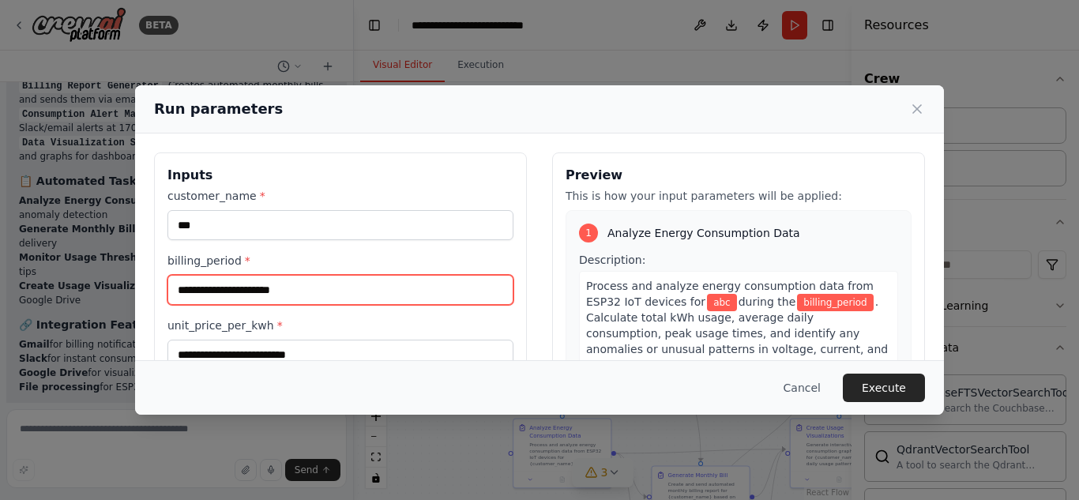
click at [281, 289] on input "billing_period *" at bounding box center [340, 290] width 346 height 30
type input "*"
type input "*******"
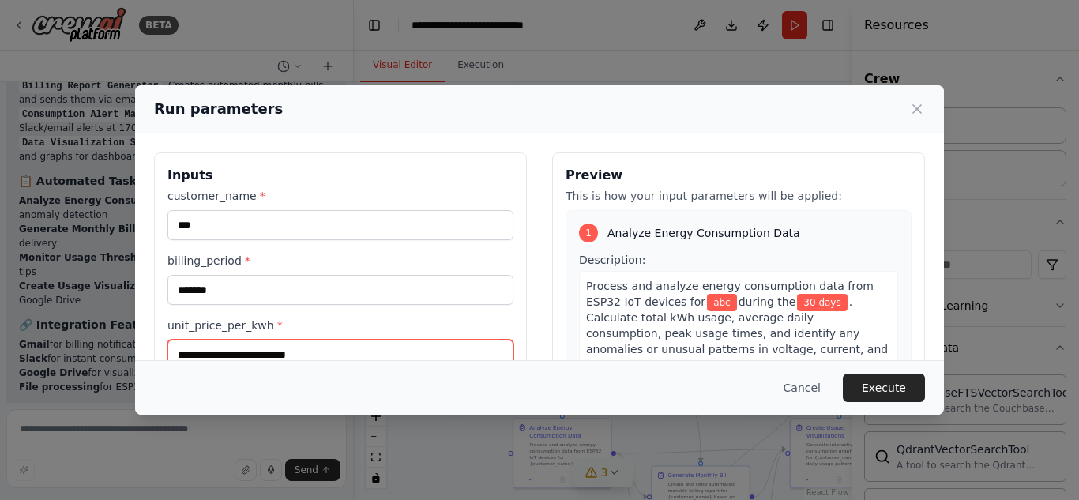
click at [316, 352] on input "unit_price_per_kwh *" at bounding box center [340, 355] width 346 height 30
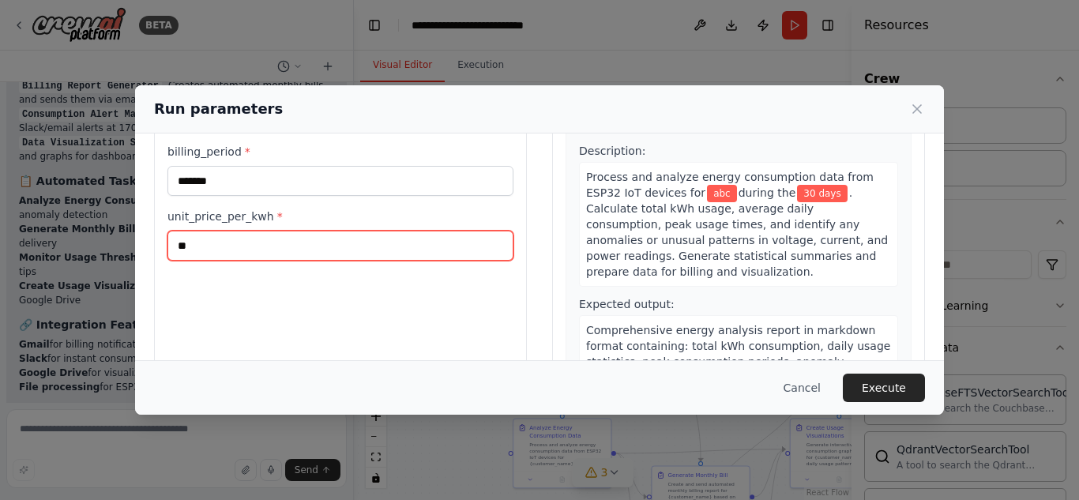
scroll to position [111, 0]
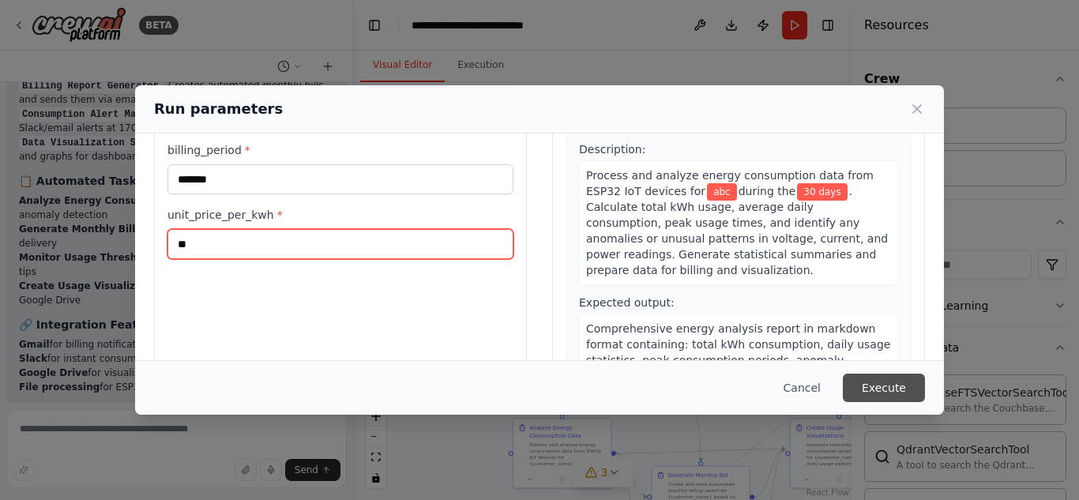
type input "**"
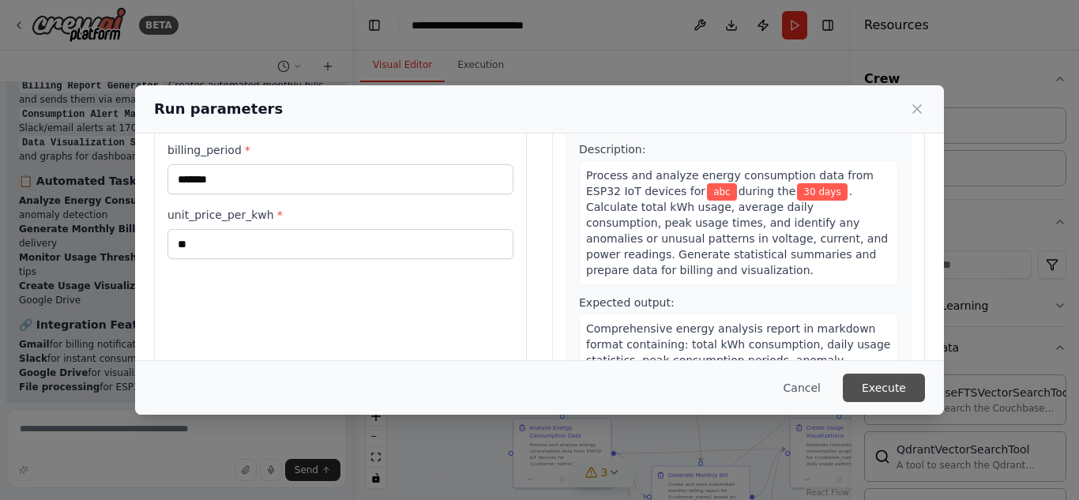
click at [893, 391] on button "Execute" at bounding box center [884, 388] width 82 height 28
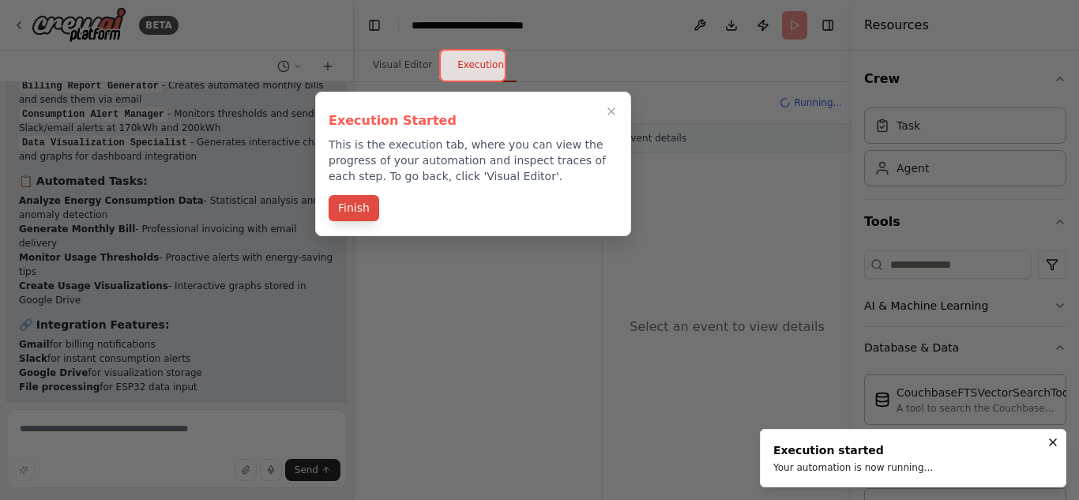
click at [363, 205] on button "Finish" at bounding box center [354, 208] width 51 height 26
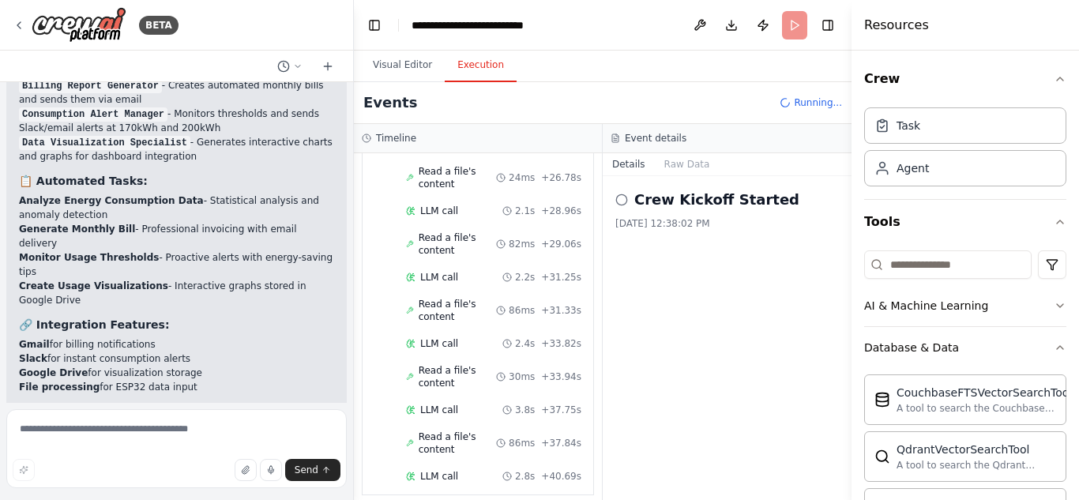
scroll to position [892, 0]
click at [622, 200] on icon at bounding box center [621, 200] width 13 height 13
click at [683, 160] on button "Raw Data" at bounding box center [687, 164] width 65 height 22
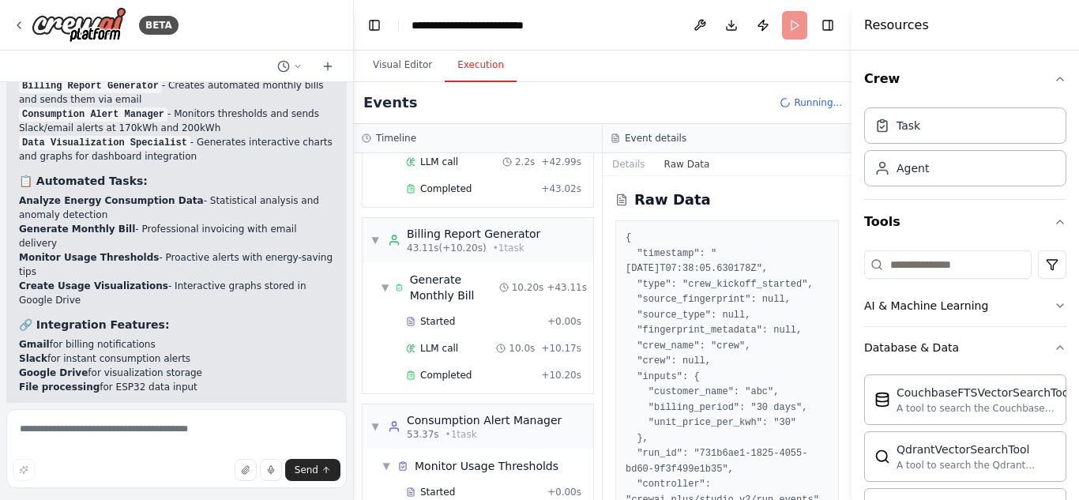
scroll to position [1249, 0]
